Goal: Transaction & Acquisition: Purchase product/service

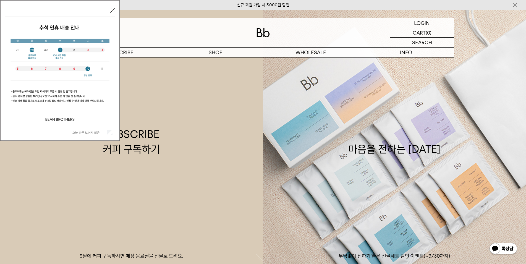
click at [19, 143] on div "오늘 하루 보이지 않음 닫기" at bounding box center [60, 71] width 121 height 143
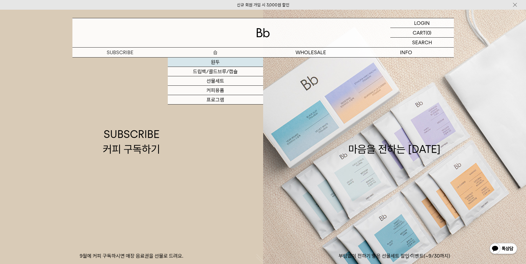
click at [218, 62] on link "원두" at bounding box center [215, 62] width 95 height 9
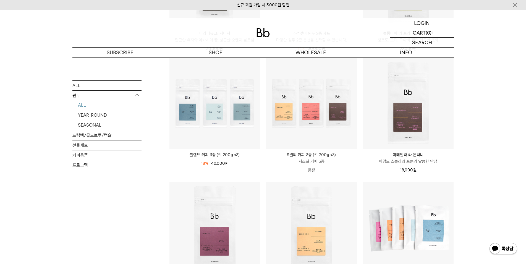
scroll to position [209, 0]
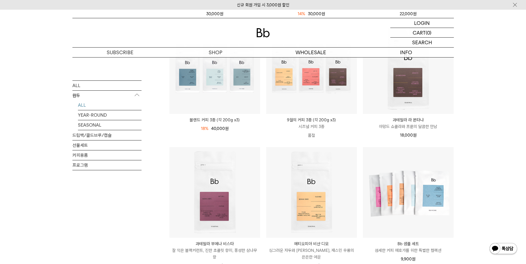
click at [0, 146] on div "SHOP 원두 ALL 원두 ALL YEAR-ROUND SEASONAL 드립백/콜드브루/캡슐 선물세트 커피용품 프로그램 원두 최신순" at bounding box center [263, 210] width 526 height 725
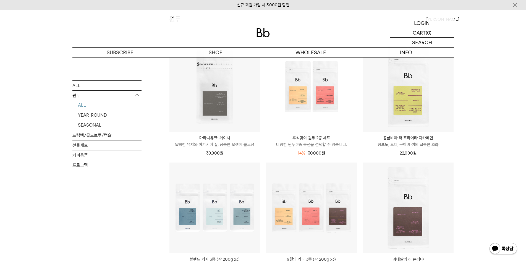
scroll to position [0, 0]
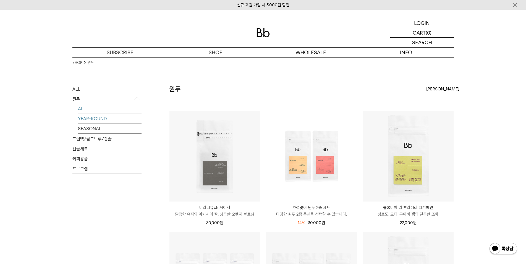
click at [94, 121] on link "YEAR-ROUND" at bounding box center [110, 119] width 64 height 10
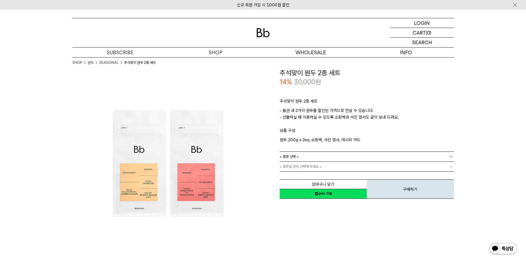
click at [335, 157] on link "= 종류 선택 =" at bounding box center [367, 157] width 174 height 10
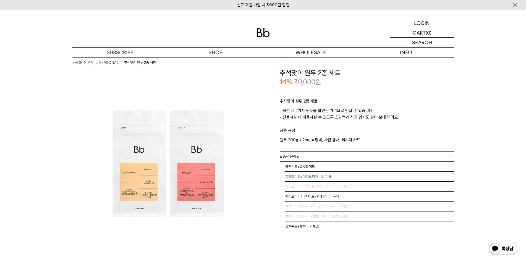
scroll to position [14, 0]
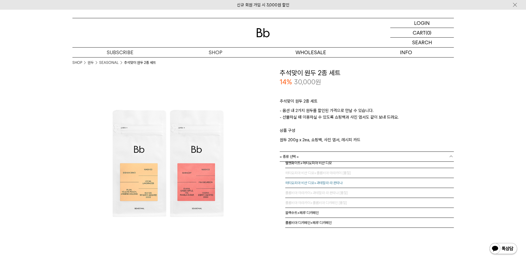
click at [346, 181] on li "에티오피아 비샨 디모+과테말라 라 몬타냐" at bounding box center [369, 183] width 169 height 10
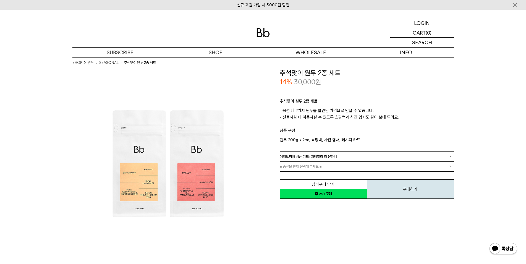
scroll to position [0, 0]
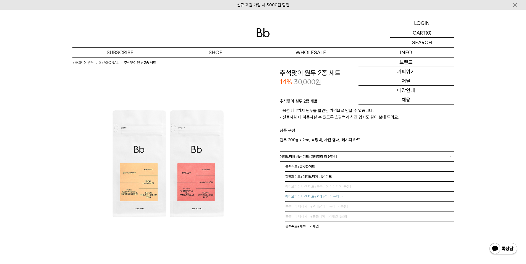
click at [348, 160] on link "에티오피아 비샨 디모+과테말라 라 몬타냐" at bounding box center [367, 157] width 174 height 10
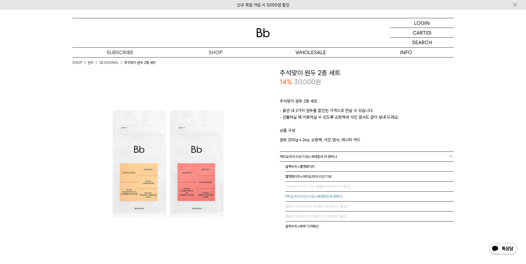
click at [354, 155] on link "에티오피아 비샨 디모+과테말라 라 몬타냐" at bounding box center [367, 157] width 174 height 10
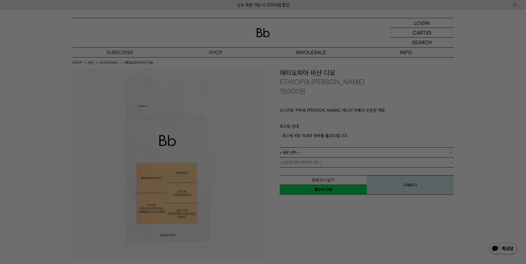
click at [371, 109] on div at bounding box center [263, 132] width 526 height 264
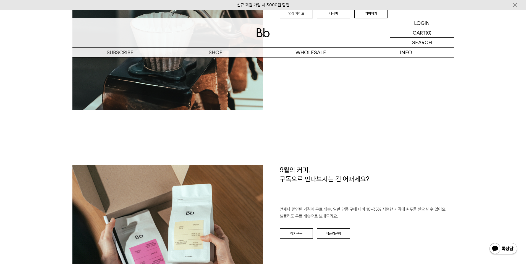
scroll to position [871, 0]
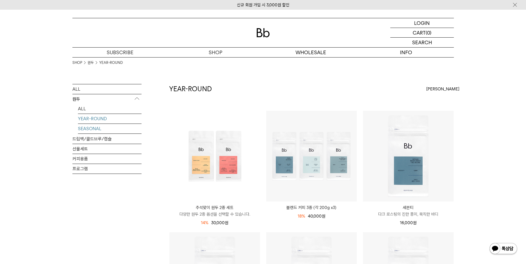
click at [97, 129] on link "SEASONAL" at bounding box center [110, 129] width 64 height 10
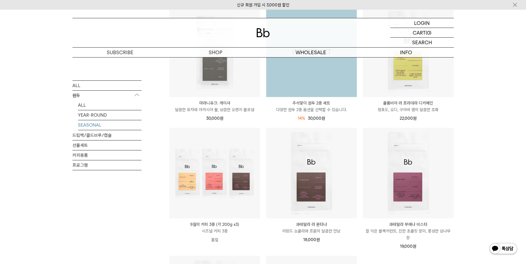
scroll to position [139, 0]
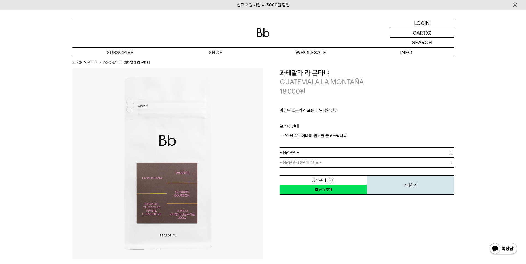
click at [313, 148] on link "= 용량 선택 =" at bounding box center [367, 153] width 174 height 10
click at [315, 150] on link "= 용량 선택 =" at bounding box center [367, 153] width 174 height 10
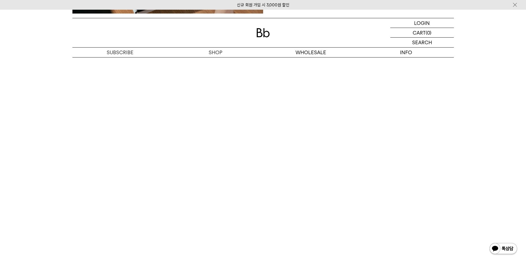
scroll to position [1149, 0]
